Goal: Task Accomplishment & Management: Manage account settings

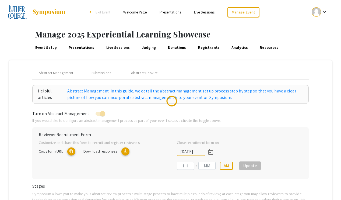
type input "[DATE]"
type input "11"
type input "59"
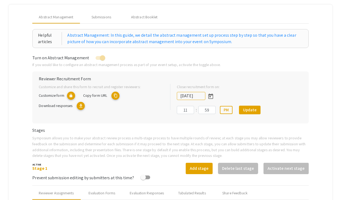
scroll to position [30, 0]
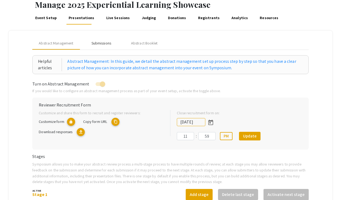
click at [105, 44] on div "Submissions" at bounding box center [101, 43] width 20 height 6
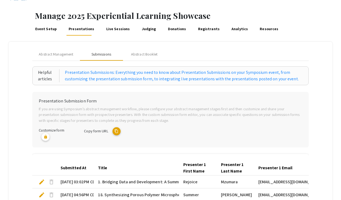
scroll to position [60, 0]
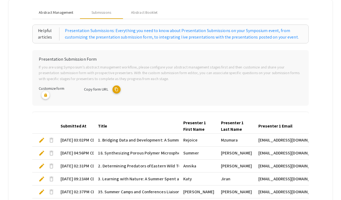
click at [66, 14] on span "Abstract Management" at bounding box center [56, 13] width 34 height 6
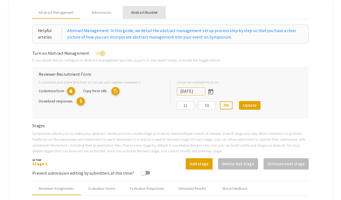
click at [150, 12] on div "Abstract Booklet" at bounding box center [144, 13] width 27 height 6
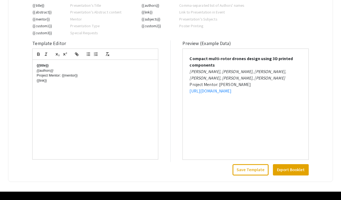
scroll to position [158, 0]
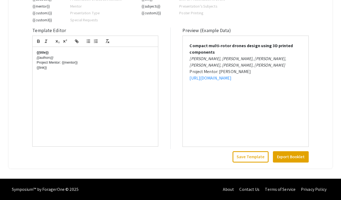
click at [37, 63] on p "Project Mentor: {{mentor}}" at bounding box center [95, 62] width 117 height 5
click at [82, 83] on div "{{title}} {{authors}} Project Mentor: {{mentor}} {{link}}" at bounding box center [95, 96] width 125 height 99
click at [199, 81] on link "[URL][DOMAIN_NAME]" at bounding box center [210, 78] width 42 height 6
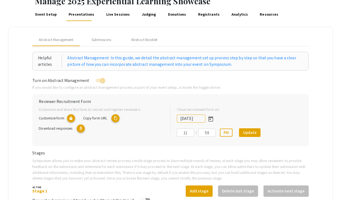
scroll to position [33, 0]
click at [153, 42] on div "Abstract Booklet" at bounding box center [144, 40] width 27 height 6
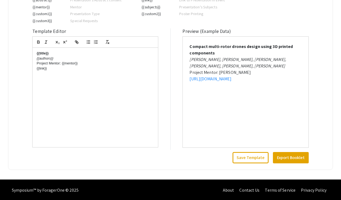
scroll to position [158, 0]
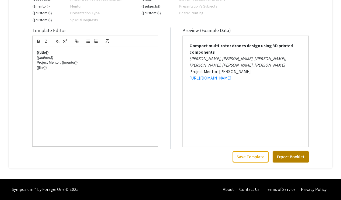
click at [290, 158] on button "Export Booklet" at bounding box center [291, 156] width 36 height 11
drag, startPoint x: 80, startPoint y: 62, endPoint x: 36, endPoint y: 63, distance: 44.7
click at [36, 63] on div "{{title}} {{authors}} Project Mentor: {{mentor}} {{link}}" at bounding box center [95, 96] width 125 height 99
click at [287, 156] on button "Export Booklet" at bounding box center [291, 156] width 36 height 11
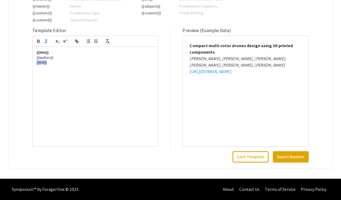
drag, startPoint x: 48, startPoint y: 63, endPoint x: 34, endPoint y: 63, distance: 14.5
click at [34, 63] on div "{{title}} {{authors}} {{link}}" at bounding box center [95, 96] width 125 height 99
click at [56, 53] on p "{{title}}" at bounding box center [95, 52] width 117 height 5
click at [48, 52] on strong "{{title}}" at bounding box center [43, 52] width 12 height 4
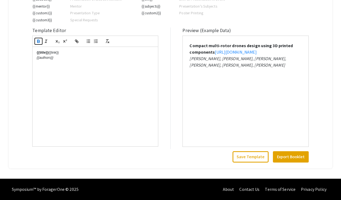
click at [40, 41] on icon "button" at bounding box center [38, 41] width 2 height 1
click at [93, 53] on p "{{title}} (presentation link {{link}}" at bounding box center [95, 52] width 117 height 5
drag, startPoint x: 50, startPoint y: 52, endPoint x: 79, endPoint y: 53, distance: 29.1
click at [79, 53] on strong "{{title}} (presentation link" at bounding box center [58, 52] width 43 height 4
click at [38, 41] on icon "button" at bounding box center [38, 41] width 5 height 5
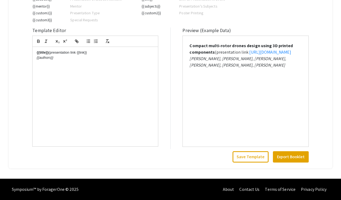
click at [94, 53] on p "{{title}} (presentation link {{link}}" at bounding box center [95, 52] width 117 height 5
click at [255, 156] on button "Save Template" at bounding box center [250, 156] width 36 height 11
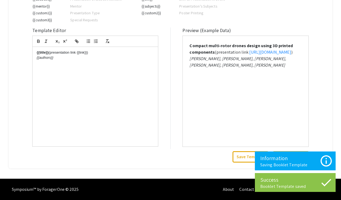
click at [227, 160] on div "Preview (Example Data) Compact multi-rotor drones design using 3D printed compo…" at bounding box center [245, 94] width 126 height 135
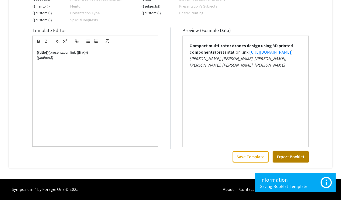
click at [287, 155] on button "Export Booklet" at bounding box center [291, 156] width 36 height 11
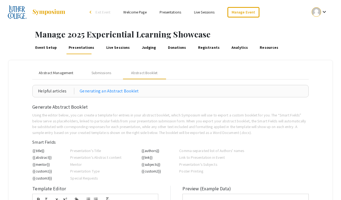
click at [68, 71] on span "Abstract Management" at bounding box center [56, 73] width 34 height 6
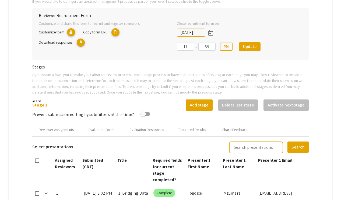
scroll to position [36, 0]
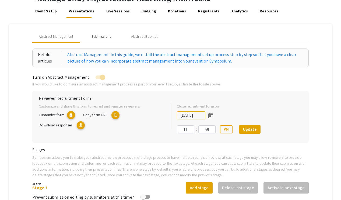
click at [95, 38] on div "Submissions" at bounding box center [101, 37] width 20 height 6
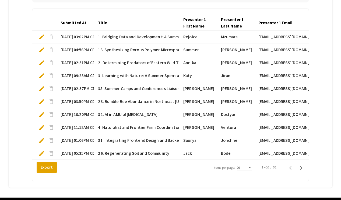
scroll to position [168, 0]
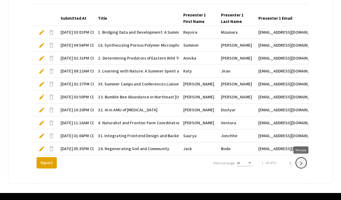
click at [301, 163] on icon "Next page" at bounding box center [301, 163] width 2 height 4
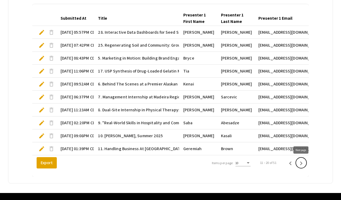
click at [302, 160] on icon "Next page" at bounding box center [301, 163] width 8 height 8
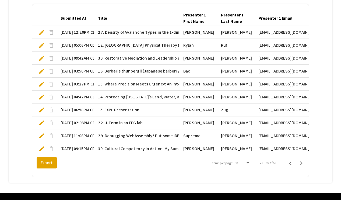
click at [41, 59] on span "edit" at bounding box center [41, 58] width 6 height 6
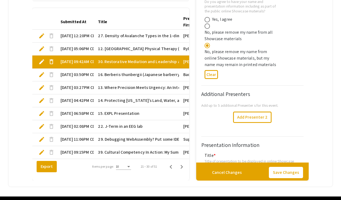
type input "1"
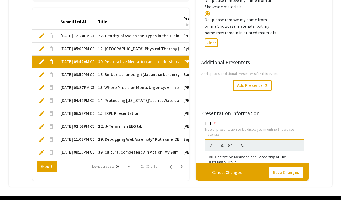
scroll to position [237, 0]
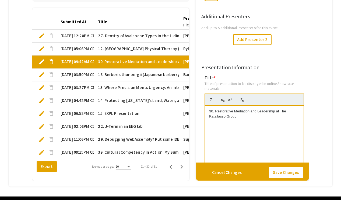
drag, startPoint x: 239, startPoint y: 117, endPoint x: 207, endPoint y: 112, distance: 31.5
click at [207, 112] on div "30. Restorative Mediation and Leadership at The Katallasso Group" at bounding box center [254, 145] width 98 height 81
copy p "30. Restorative Mediation and Leadership at The Katallasso Group"
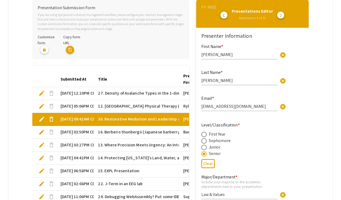
scroll to position [105, 0]
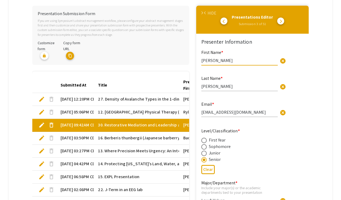
drag, startPoint x: 214, startPoint y: 61, endPoint x: 204, endPoint y: 61, distance: 10.2
click at [204, 61] on input "Lillian" at bounding box center [239, 61] width 76 height 6
drag, startPoint x: 218, startPoint y: 61, endPoint x: 198, endPoint y: 61, distance: 19.9
click at [198, 61] on div "First Name * Lillian cancel This field is required." at bounding box center [241, 60] width 89 height 23
drag, startPoint x: 214, startPoint y: 88, endPoint x: 197, endPoint y: 87, distance: 17.0
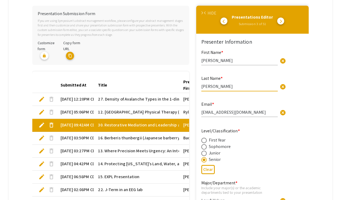
click at [207, 13] on div "HIDE" at bounding box center [211, 13] width 9 height 6
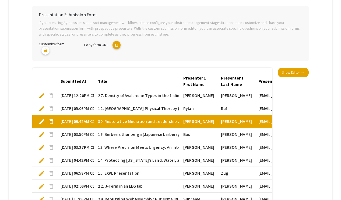
click at [207, 13] on h6 "Presentation Submission Form" at bounding box center [170, 14] width 263 height 5
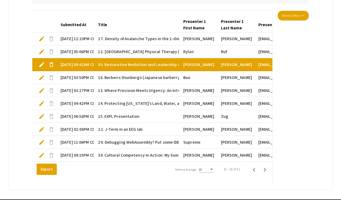
scroll to position [163, 0]
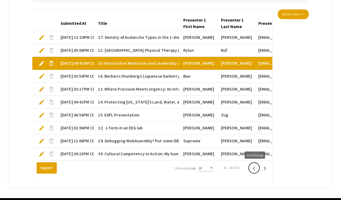
click at [256, 168] on icon "Previous page" at bounding box center [254, 168] width 8 height 8
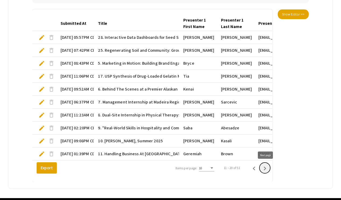
click at [264, 167] on icon "Next page" at bounding box center [265, 168] width 8 height 8
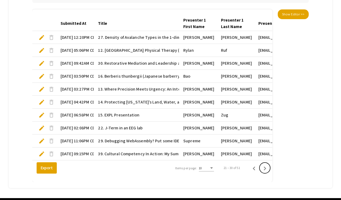
click at [264, 167] on icon "Next page" at bounding box center [265, 168] width 8 height 8
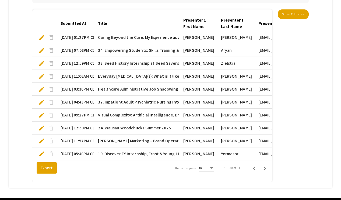
click at [42, 142] on span "edit" at bounding box center [41, 140] width 6 height 6
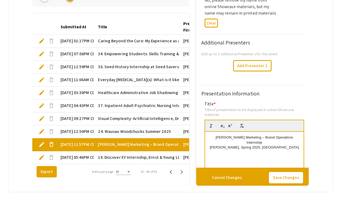
type input "1"
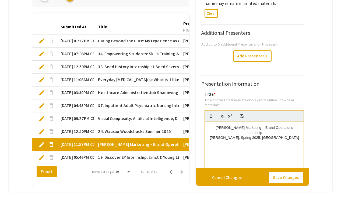
scroll to position [232, 0]
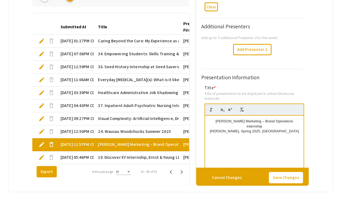
click at [210, 122] on p "VJ Salomone Marketing – Brand Operations Internship" at bounding box center [254, 124] width 90 height 10
click at [276, 178] on button "Save Changes" at bounding box center [286, 177] width 34 height 11
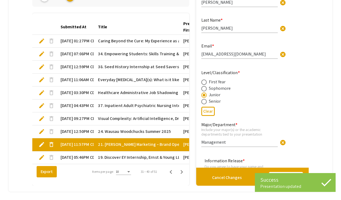
type input "1"
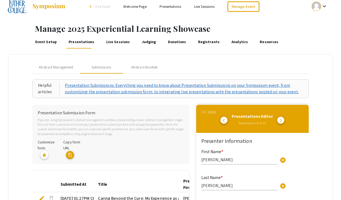
scroll to position [0, 0]
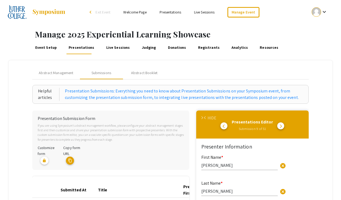
click at [55, 47] on link "Event Setup" at bounding box center [45, 47] width 23 height 13
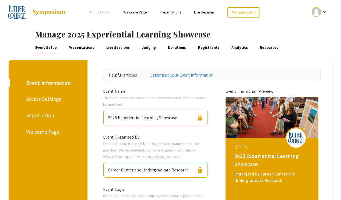
click at [53, 130] on div "Welcome Page" at bounding box center [47, 132] width 42 height 8
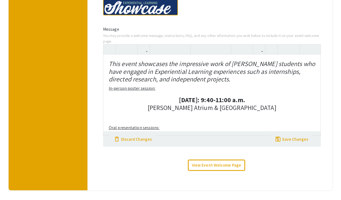
scroll to position [190, 0]
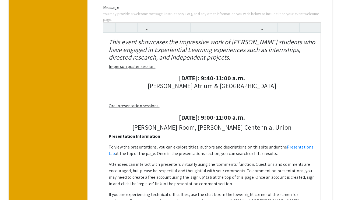
drag, startPoint x: 170, startPoint y: 76, endPoint x: 277, endPoint y: 86, distance: 107.8
click at [277, 86] on h4 "September 18: 9:40-11:00 a.m. Sampson-Hoffland Atrium & Valders Concourse" at bounding box center [212, 82] width 207 height 16
copy h4 "September 18: 9:40-11:00 a.m. Sampson-Hoffland Atrium & Valders Concourse"
click at [223, 79] on strong "September 18: 9:40-11:00 a.m." at bounding box center [212, 77] width 66 height 9
click at [231, 79] on strong "September 18: 9:45-11:00 a.m." at bounding box center [212, 77] width 66 height 9
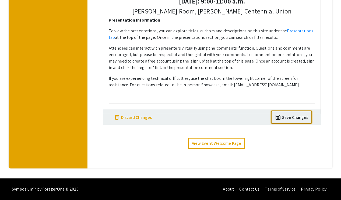
click at [299, 115] on div "Save Changes" at bounding box center [295, 117] width 26 height 6
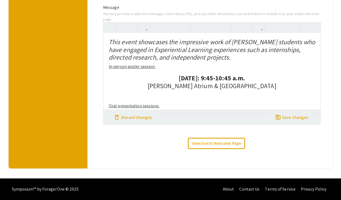
scroll to position [1, 0]
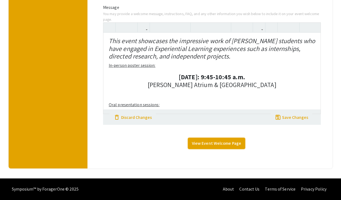
click at [202, 140] on link "View Event Welcome Page" at bounding box center [216, 142] width 57 height 11
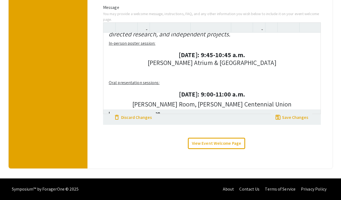
scroll to position [51, 0]
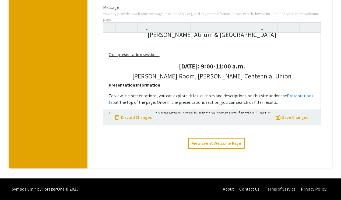
click at [156, 56] on div "This event showcases the impressive work of Luther students who have engaged in…" at bounding box center [211, 73] width 217 height 81
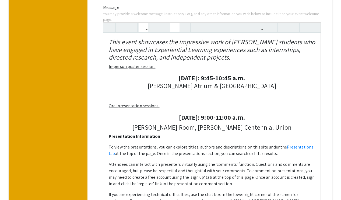
type textarea "<h4 style="text-align: left;"><em>This event showcases the impressive work of L…"
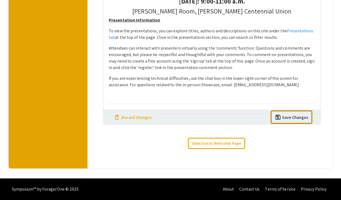
click at [291, 116] on div "Save Changes" at bounding box center [295, 117] width 26 height 6
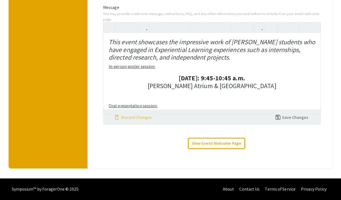
scroll to position [190, 0]
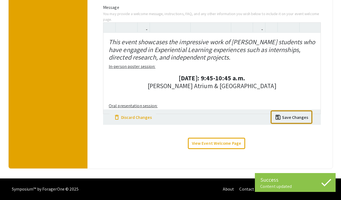
click at [291, 115] on div "Save Changes" at bounding box center [295, 117] width 26 height 6
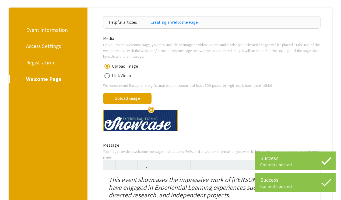
scroll to position [0, 0]
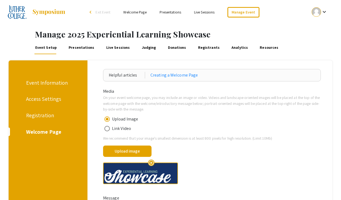
click at [172, 12] on link "Presentations" at bounding box center [171, 12] width 22 height 5
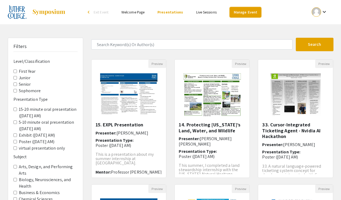
click at [254, 11] on link "Manage Event" at bounding box center [246, 12] width 32 height 10
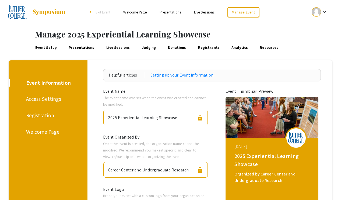
click at [86, 47] on link "Presentations" at bounding box center [81, 47] width 27 height 13
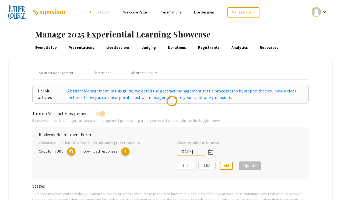
type input "9/18/2025"
type input "11"
type input "59"
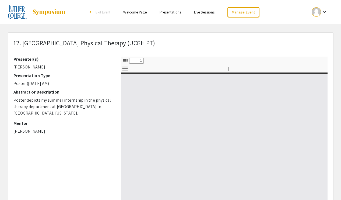
select select "custom"
type input "0"
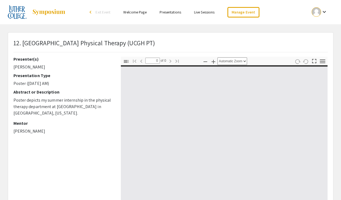
select select "custom"
type input "1"
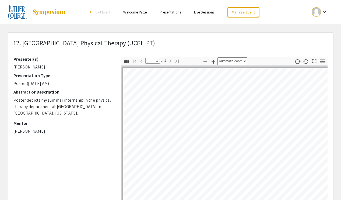
select select "auto"
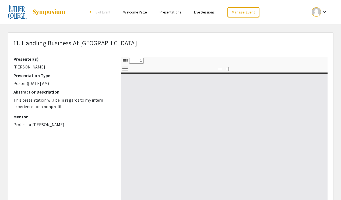
select select "custom"
type input "0"
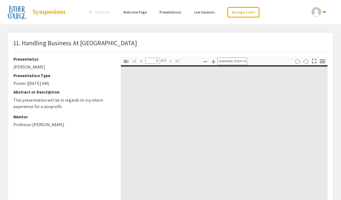
select select "custom"
type input "1"
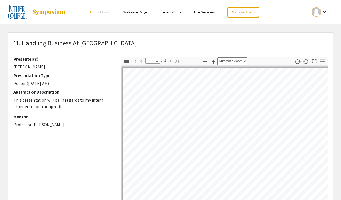
select select "auto"
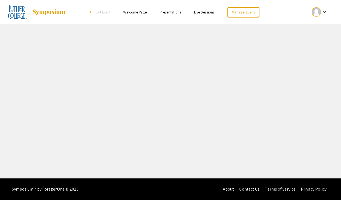
select select "custom"
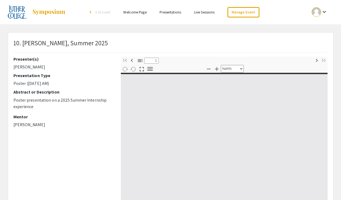
type input "0"
select select "custom"
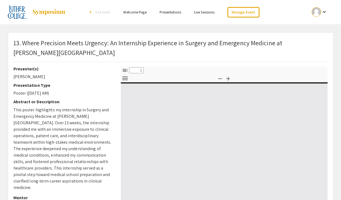
select select "custom"
type input "0"
select select "custom"
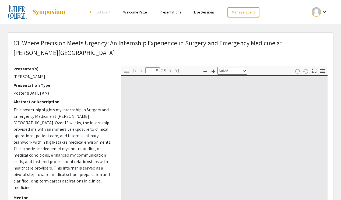
type input "1"
select select "auto"
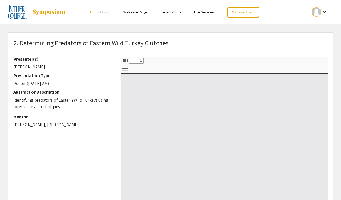
select select "custom"
type input "0"
select select "custom"
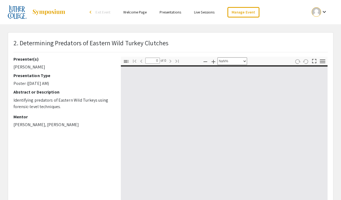
type input "1"
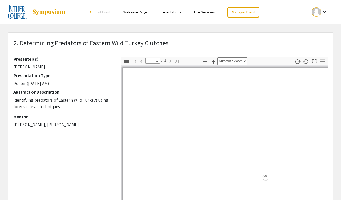
select select "auto"
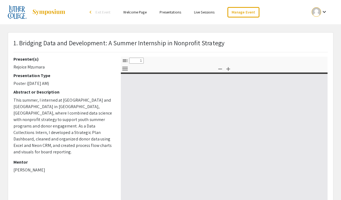
select select "custom"
type input "0"
select select "custom"
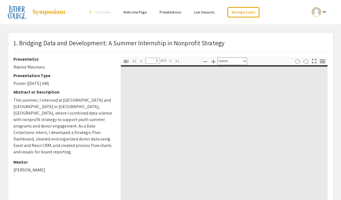
type input "1"
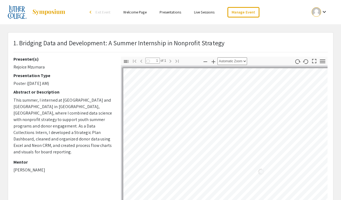
select select "auto"
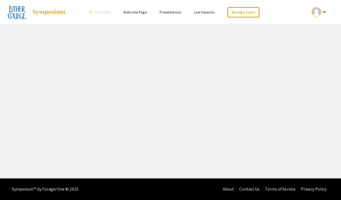
select select "custom"
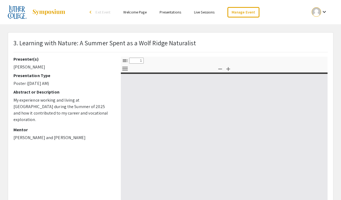
type input "0"
select select "custom"
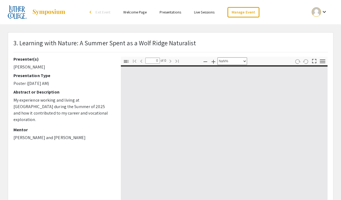
type input "1"
select select "auto"
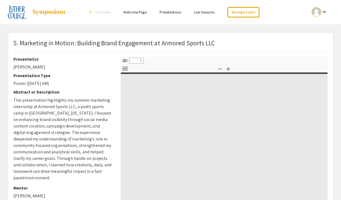
select select "custom"
type input "0"
select select "custom"
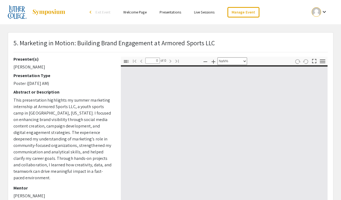
type input "1"
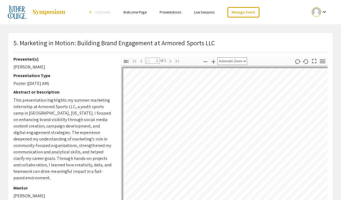
select select "auto"
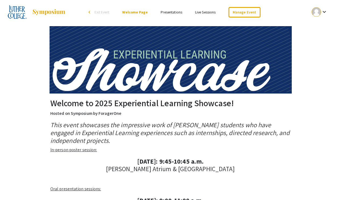
click at [172, 12] on link "Presentations" at bounding box center [172, 12] width 22 height 5
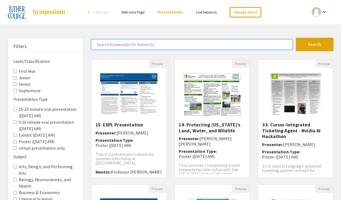
click at [146, 46] on input "Search Keyword(s) Or Author(s)" at bounding box center [191, 44] width 201 height 10
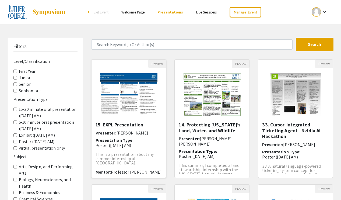
click at [116, 110] on img "Open Presentation <p>15. EXPL Presentation</p>" at bounding box center [129, 95] width 68 height 54
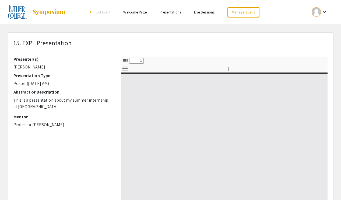
select select "custom"
type input "0"
select select "custom"
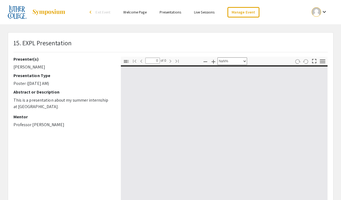
type input "1"
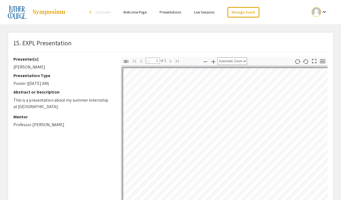
select select "auto"
